Goal: Check status: Check status

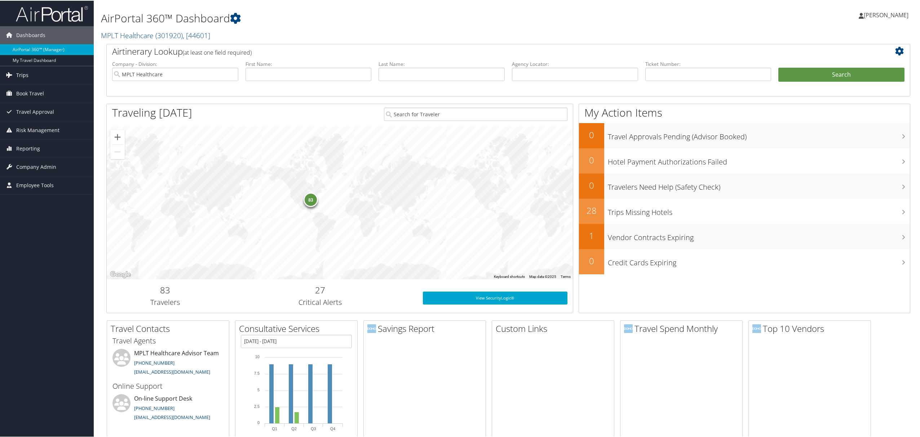
click at [40, 77] on link "Trips" at bounding box center [47, 75] width 94 height 18
click at [57, 91] on link "Airtinerary® Lookup" at bounding box center [47, 89] width 94 height 11
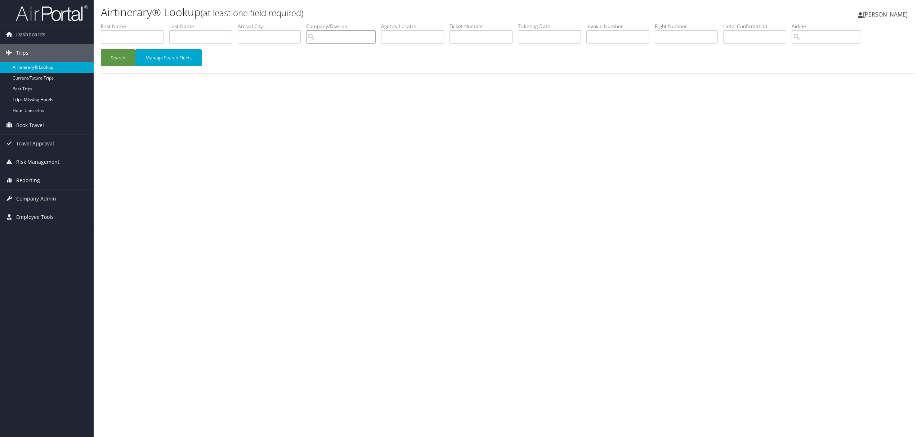
click at [364, 34] on input "search" at bounding box center [341, 36] width 70 height 13
click at [419, 36] on input "text" at bounding box center [412, 36] width 63 height 13
paste input "CXLLJ0"
type input "CXLLJ0"
click at [101, 49] on button "Search" at bounding box center [118, 57] width 35 height 17
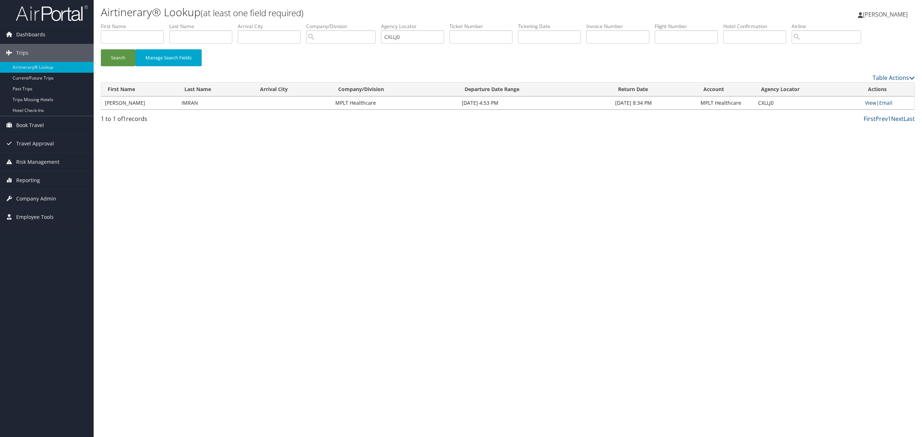
click at [872, 100] on link "View" at bounding box center [871, 102] width 11 height 7
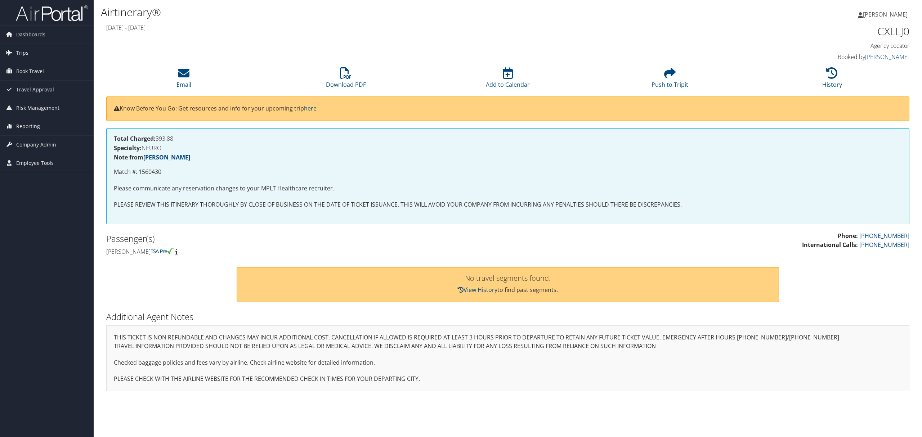
click at [815, 61] on div "CXLLJ0 Agency Locator Agency Locator CXLLJ0 Booked by Marissa Ellis Booked by M…" at bounding box center [814, 43] width 204 height 41
click at [816, 67] on li "History" at bounding box center [832, 78] width 162 height 29
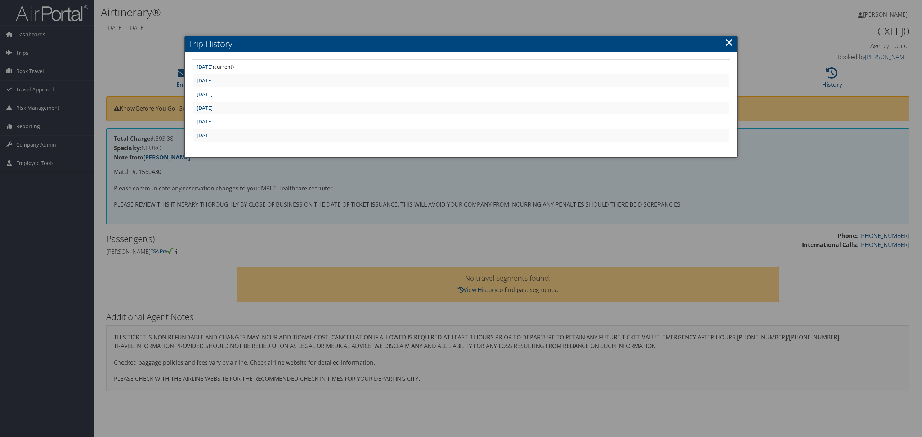
click at [204, 79] on link "Mon Sep 8 11:23:07 MDT 2025" at bounding box center [205, 80] width 16 height 7
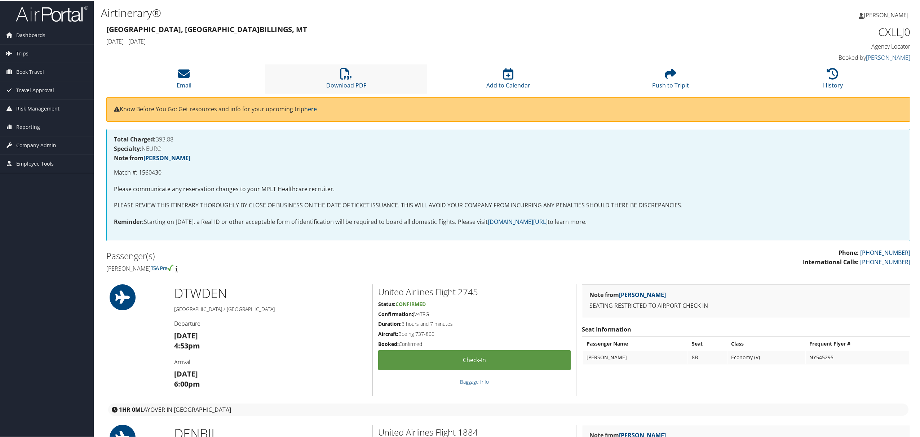
click at [352, 68] on li "Download PDF" at bounding box center [346, 78] width 162 height 29
